Goal: Check status

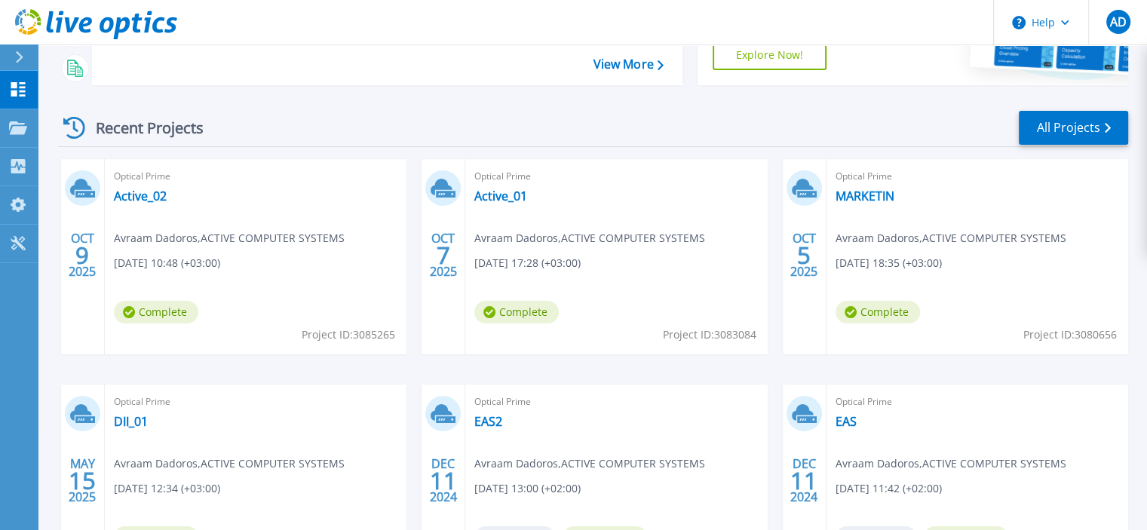
scroll to position [167, 0]
click at [857, 198] on link "MARKETIN" at bounding box center [865, 196] width 59 height 15
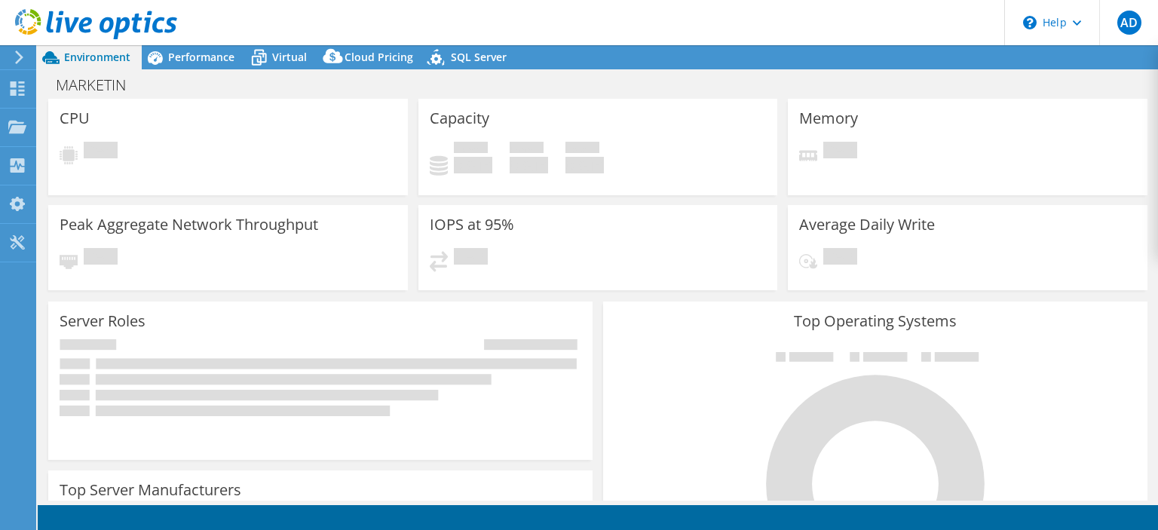
select select "USD"
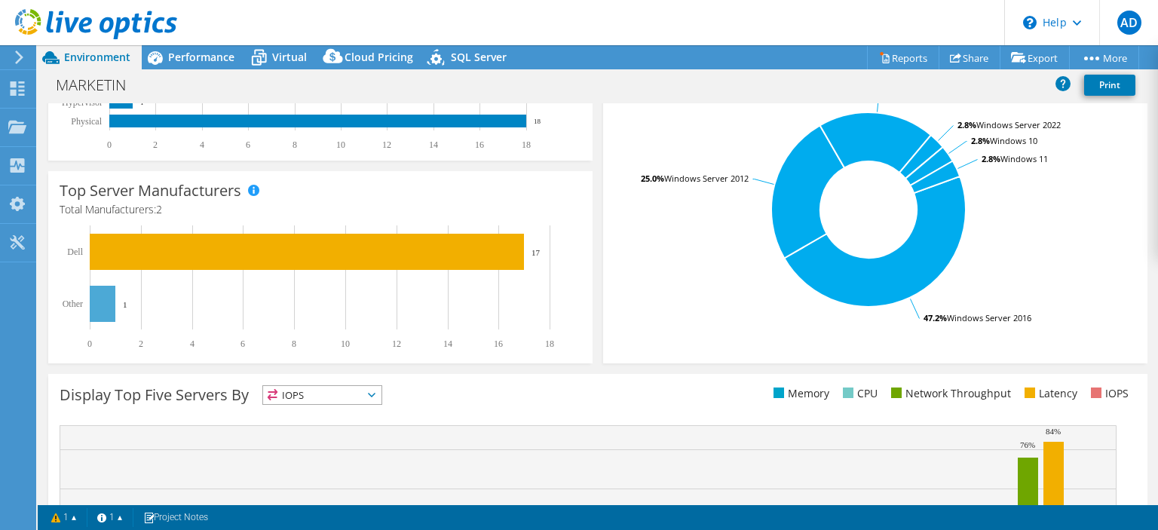
scroll to position [476, 0]
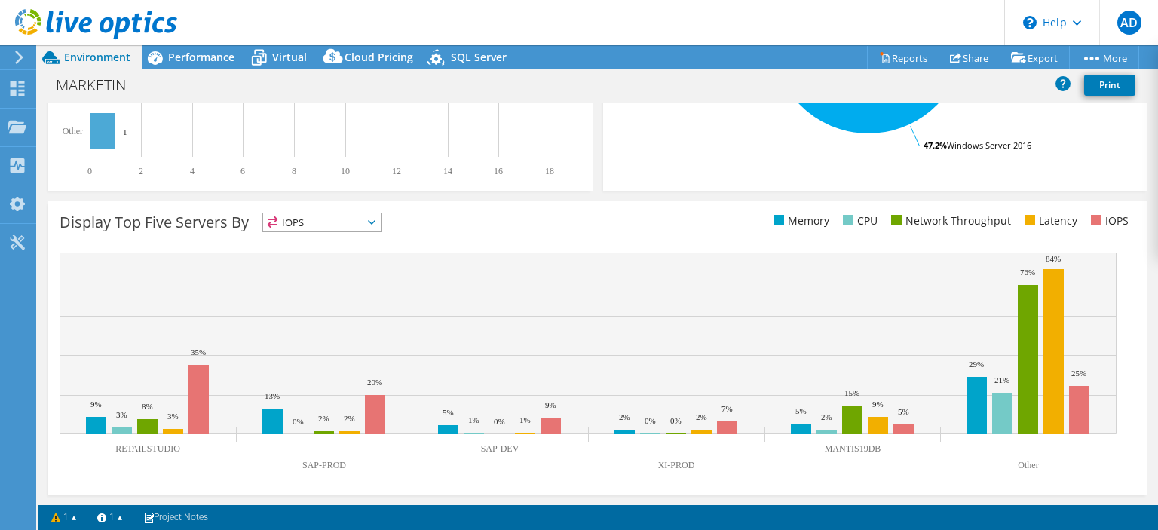
click at [371, 218] on span "IOPS" at bounding box center [322, 222] width 118 height 18
click at [491, 241] on div "Display Top Five Servers By IOPS IOPS" at bounding box center [597, 348] width 1099 height 294
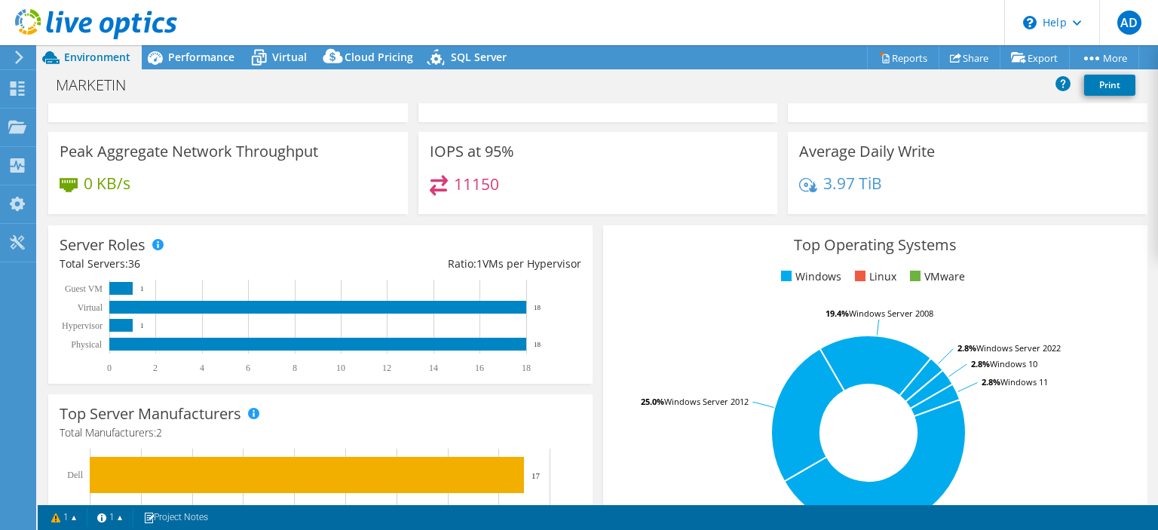
scroll to position [0, 0]
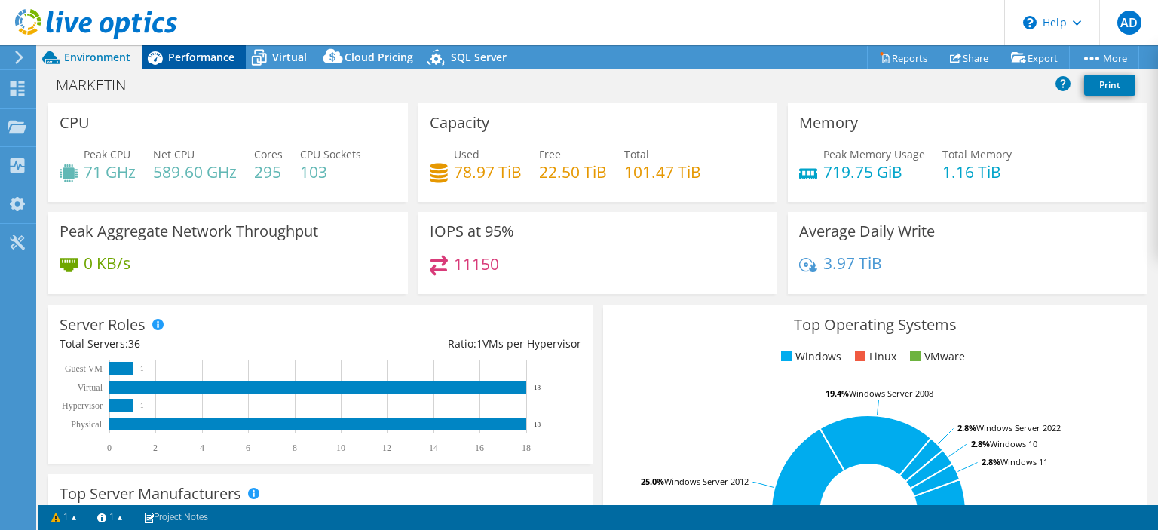
click at [179, 54] on span "Performance" at bounding box center [201, 57] width 66 height 14
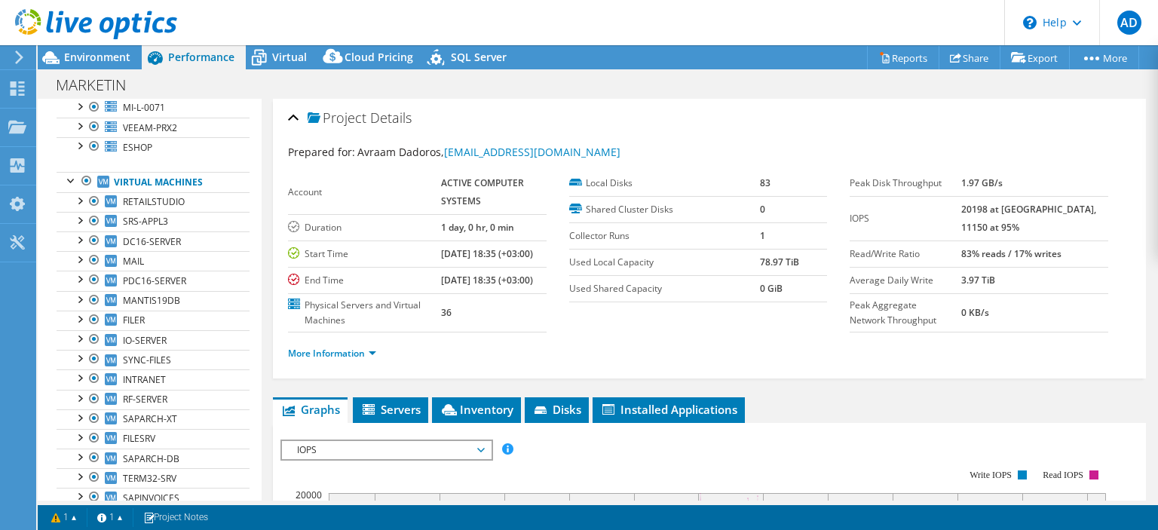
scroll to position [481, 0]
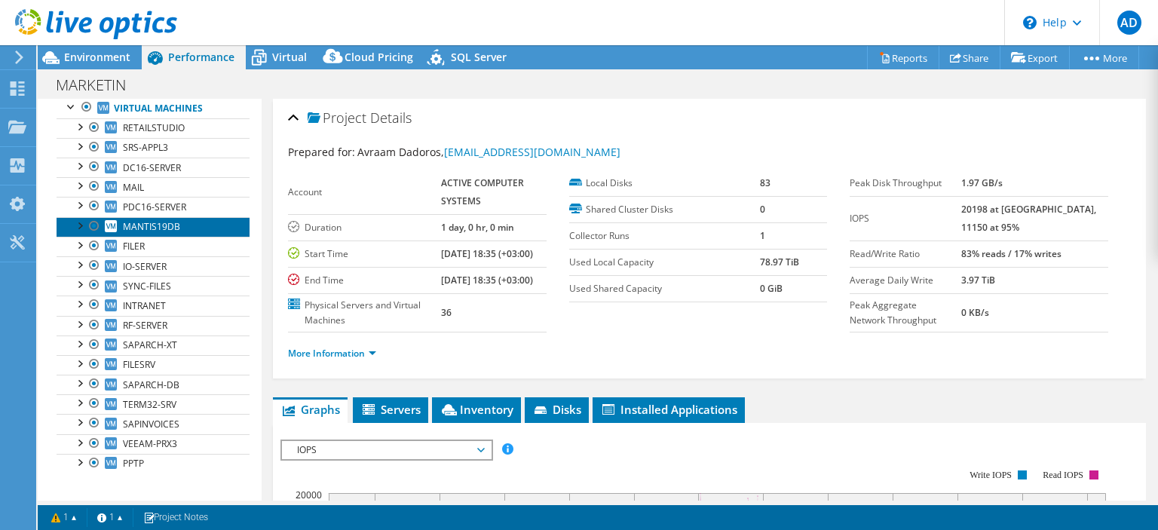
click at [130, 220] on span "MANTIS19DB" at bounding box center [151, 226] width 57 height 13
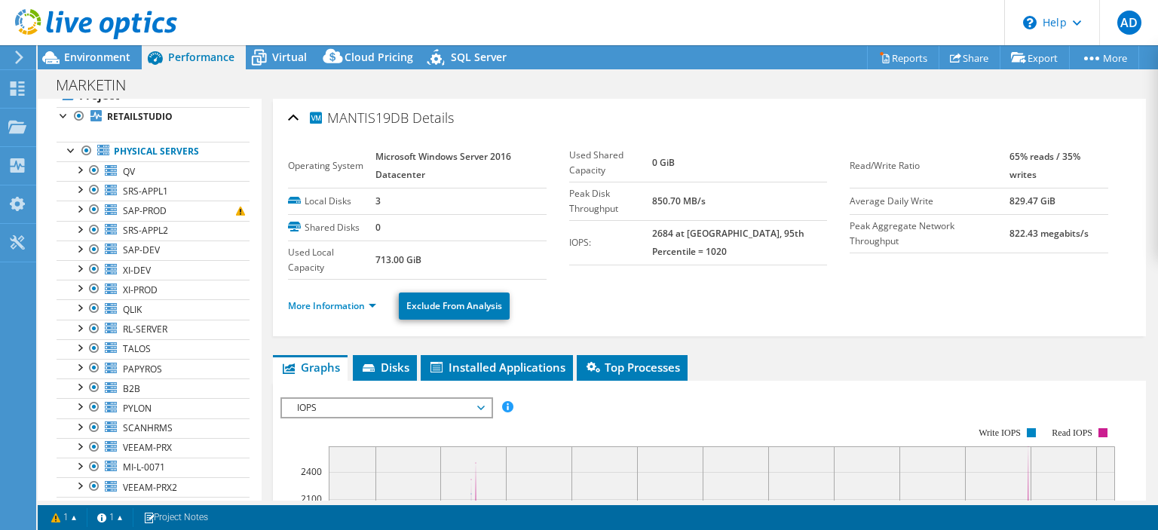
scroll to position [0, 0]
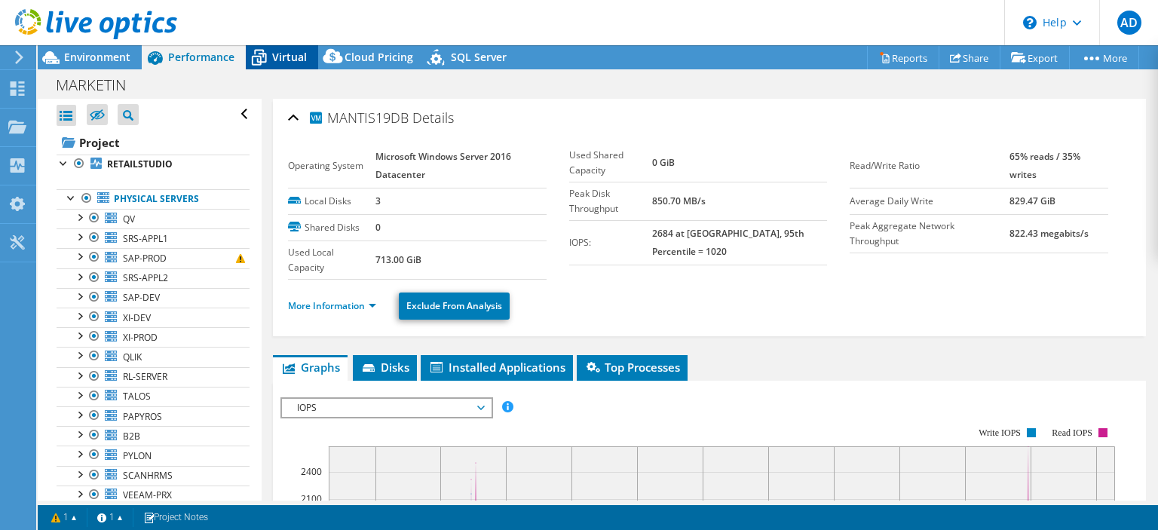
click at [278, 57] on span "Virtual" at bounding box center [289, 57] width 35 height 14
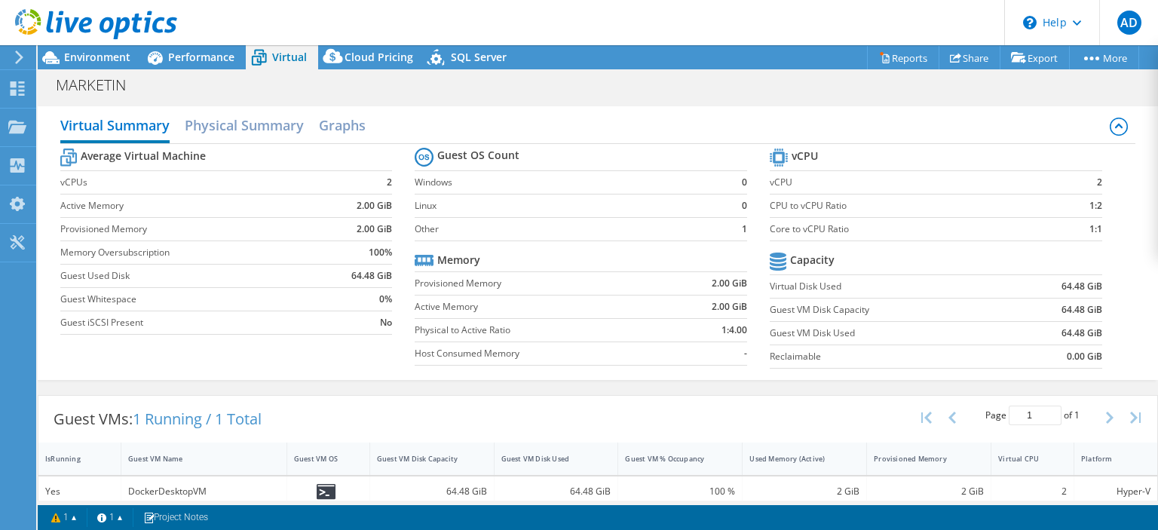
scroll to position [72, 0]
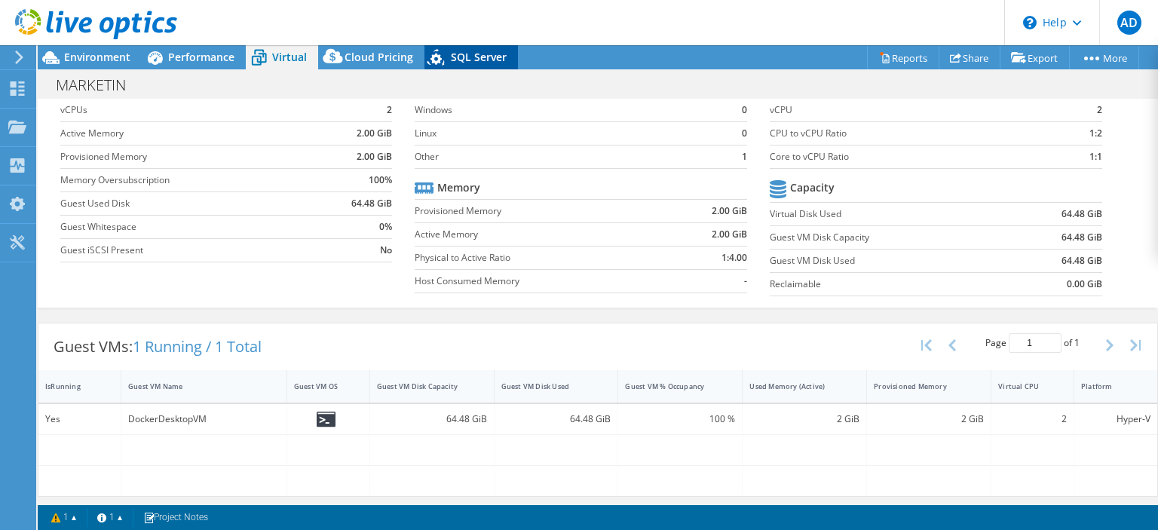
click at [482, 56] on span "SQL Server" at bounding box center [479, 57] width 56 height 14
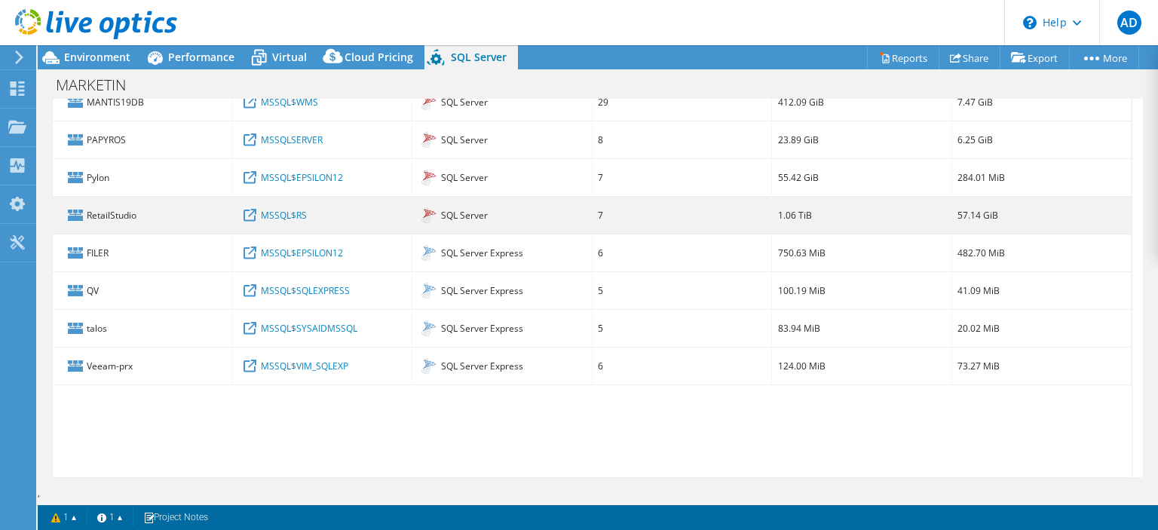
scroll to position [0, 0]
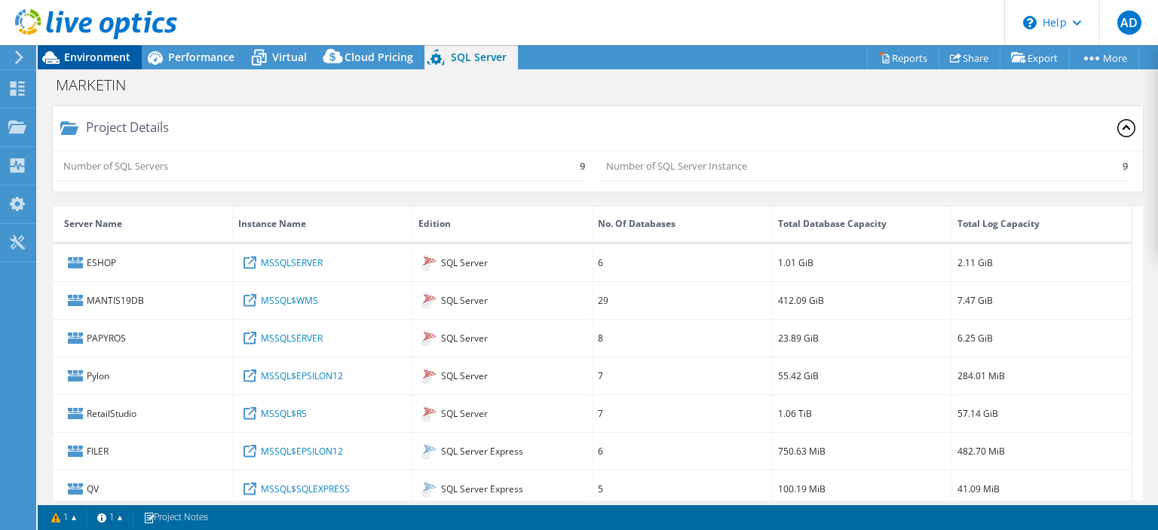
click at [105, 57] on span "Environment" at bounding box center [97, 57] width 66 height 14
